Goal: Information Seeking & Learning: Learn about a topic

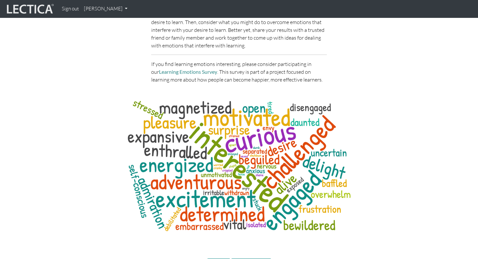
scroll to position [3149, 0]
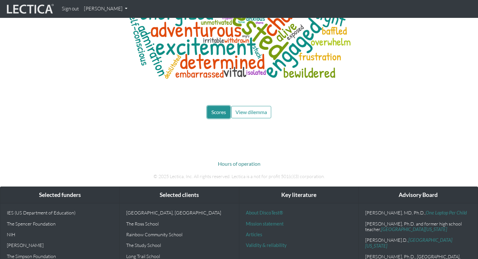
click at [215, 109] on span "Scores" at bounding box center [218, 112] width 15 height 6
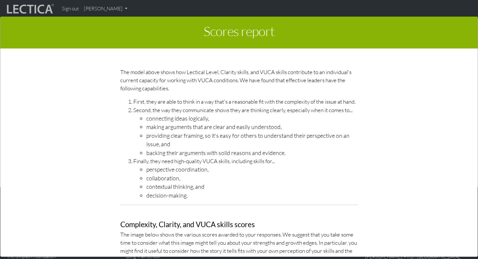
scroll to position [2157, 0]
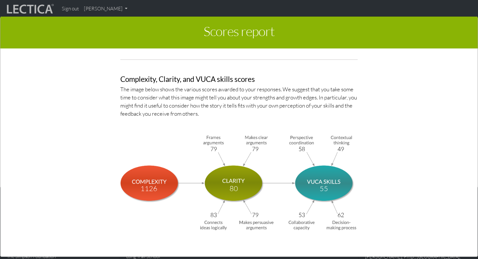
click at [342, 144] on img at bounding box center [239, 182] width 238 height 98
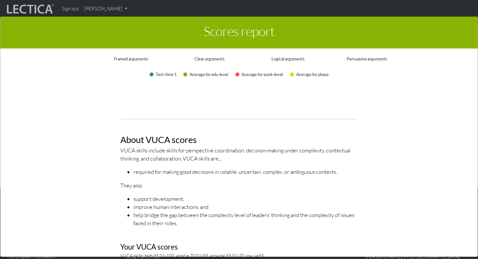
scroll to position [559, 0]
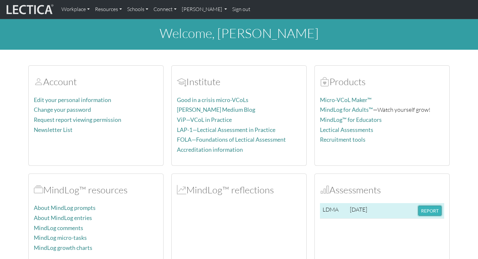
click at [432, 211] on button "REPORT" at bounding box center [429, 211] width 23 height 10
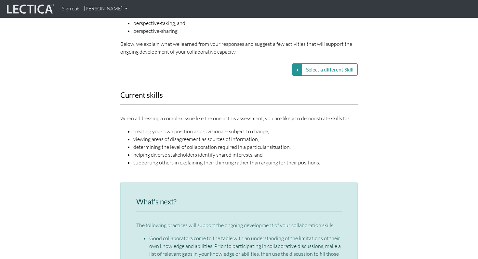
scroll to position [765, 0]
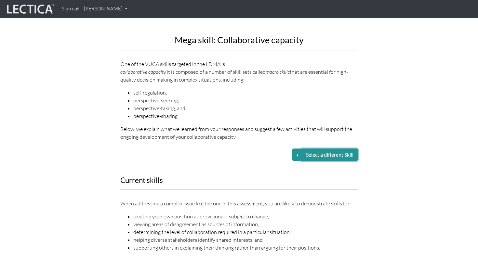
click at [339, 149] on button "Select a different Skill" at bounding box center [330, 155] width 56 height 12
click at [294, 149] on button "Select a different Skill" at bounding box center [298, 155] width 10 height 12
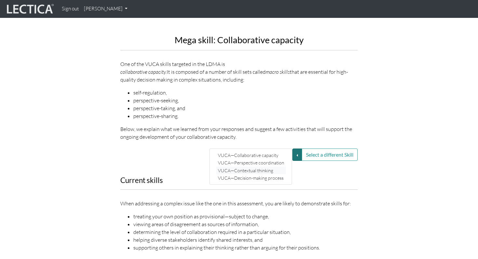
click at [256, 167] on link "VUCA—Contextual thinking" at bounding box center [251, 170] width 70 height 7
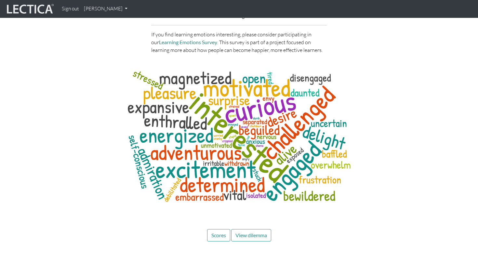
scroll to position [2756, 0]
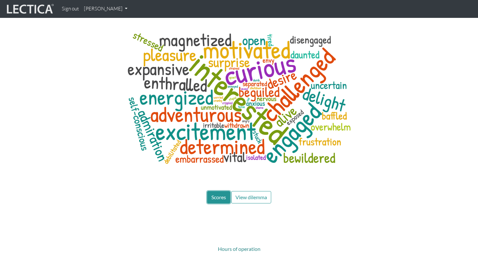
click at [214, 194] on span "Scores" at bounding box center [218, 197] width 15 height 6
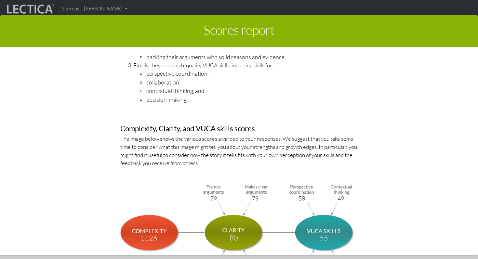
scroll to position [2157, 0]
